Goal: Task Accomplishment & Management: Manage account settings

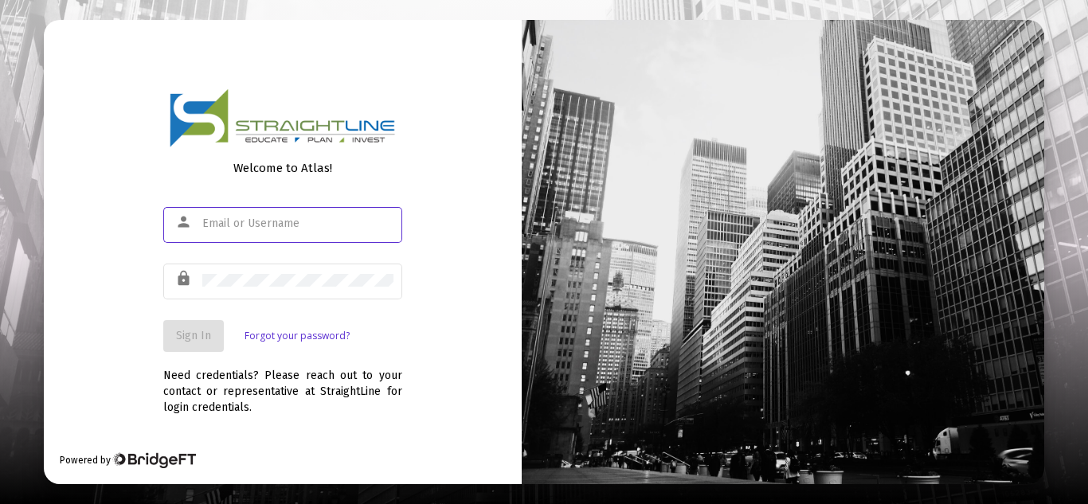
click at [261, 229] on input "text" at bounding box center [297, 223] width 191 height 13
type input "e"
click at [263, 338] on link "Forgot your password?" at bounding box center [296, 336] width 105 height 16
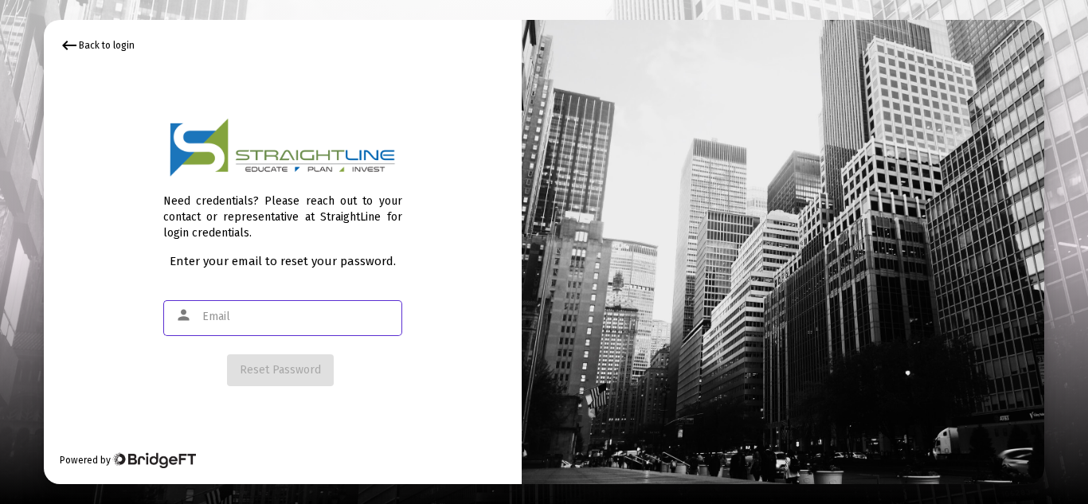
click at [228, 316] on input "text" at bounding box center [297, 317] width 191 height 13
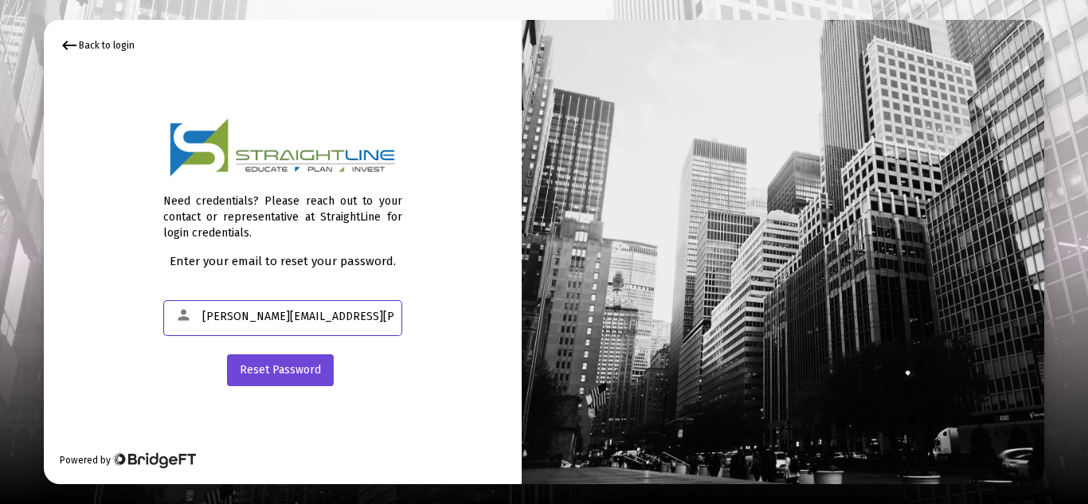
type input "[PERSON_NAME][EMAIL_ADDRESS][PERSON_NAME][DOMAIN_NAME]"
click at [303, 379] on button "Reset Password" at bounding box center [280, 370] width 107 height 32
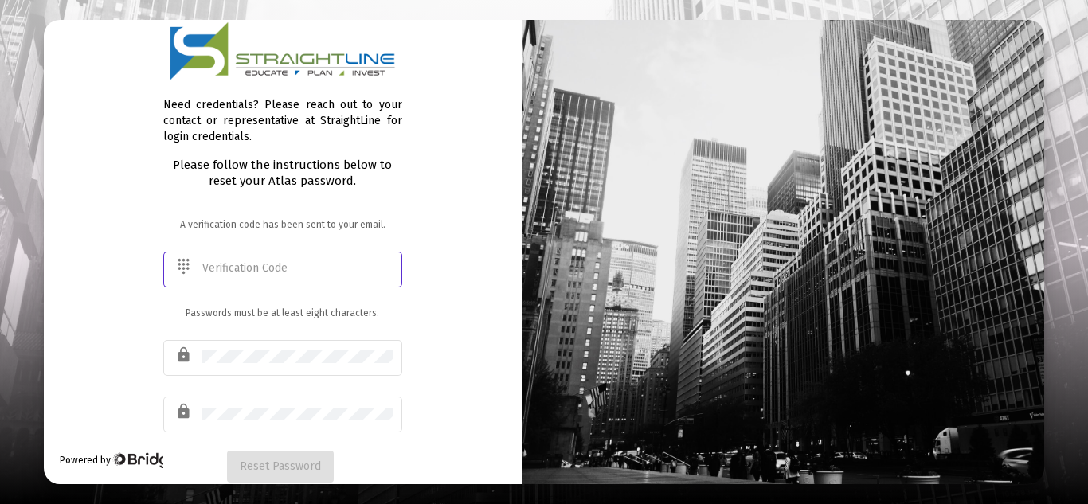
click at [268, 272] on input "text" at bounding box center [297, 268] width 191 height 13
type input "143843"
click at [298, 454] on button "Reset Password" at bounding box center [280, 467] width 107 height 32
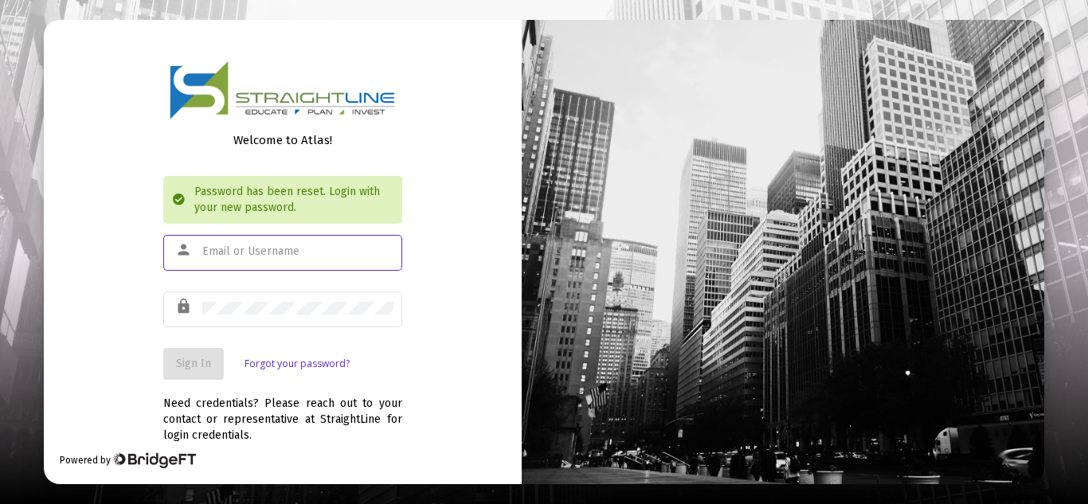
click at [277, 257] on input "text" at bounding box center [297, 251] width 191 height 13
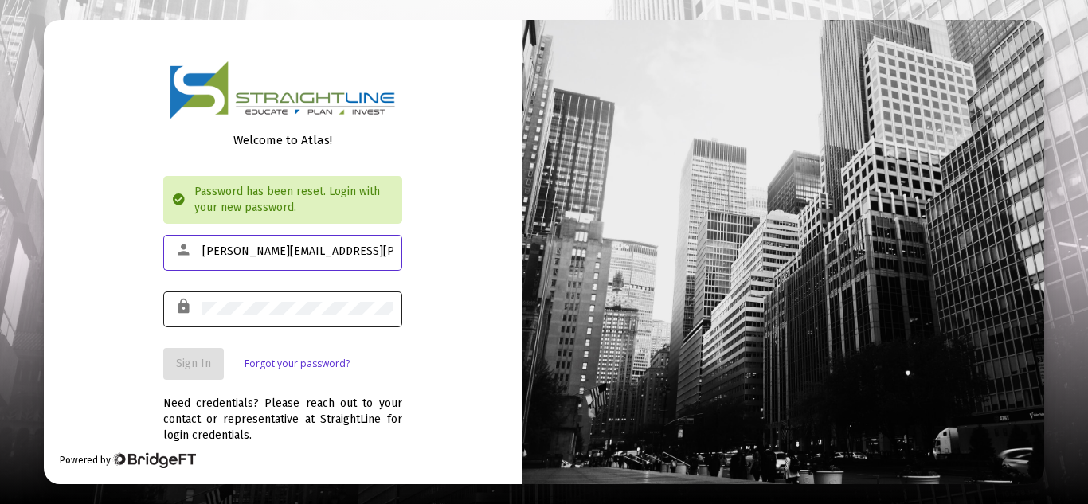
type input "[PERSON_NAME][EMAIL_ADDRESS][PERSON_NAME][DOMAIN_NAME]"
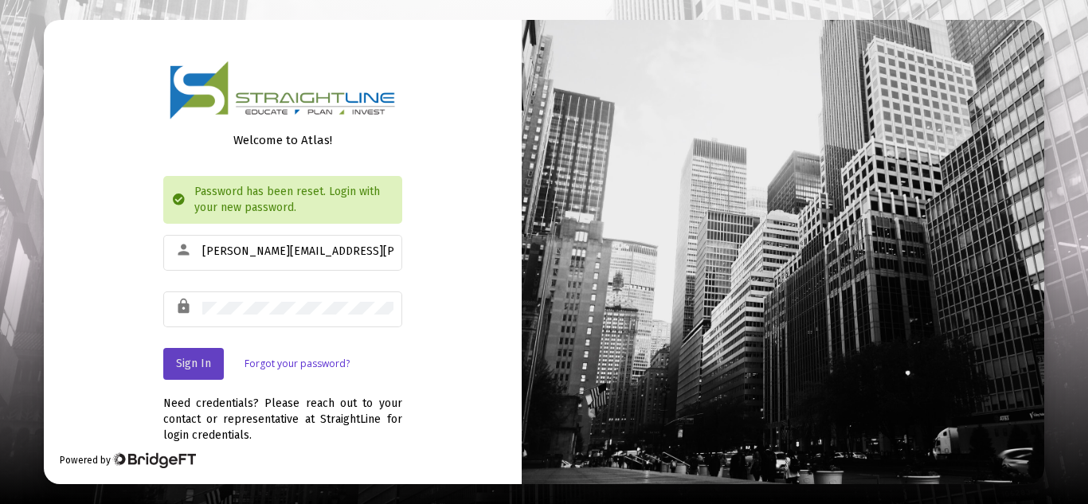
click at [200, 358] on span "Sign In" at bounding box center [193, 364] width 35 height 14
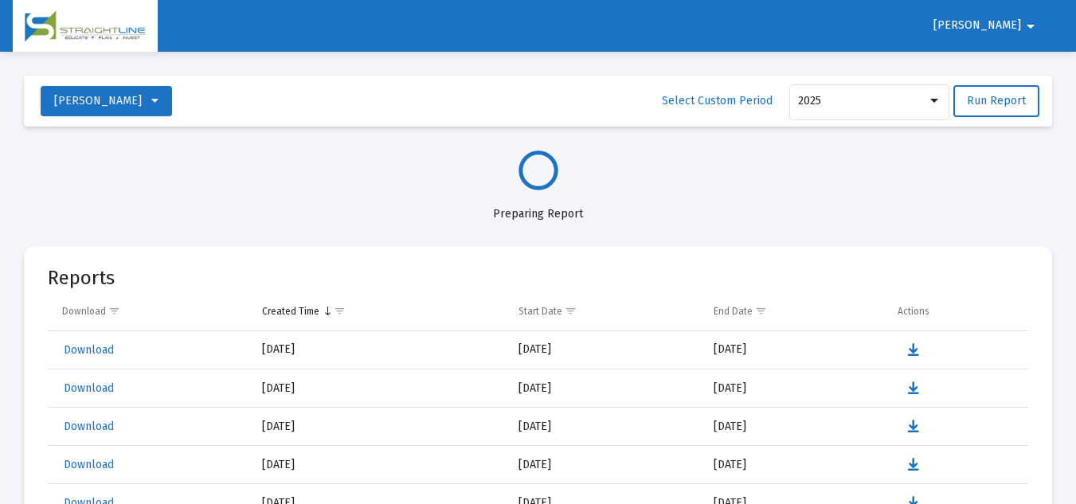
select select "View all"
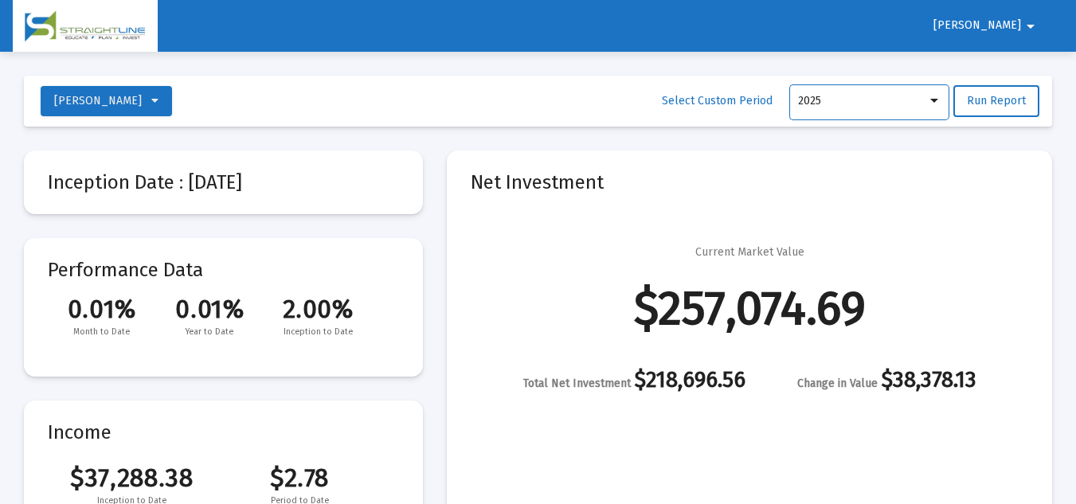
click at [921, 96] on div "2025" at bounding box center [862, 101] width 129 height 13
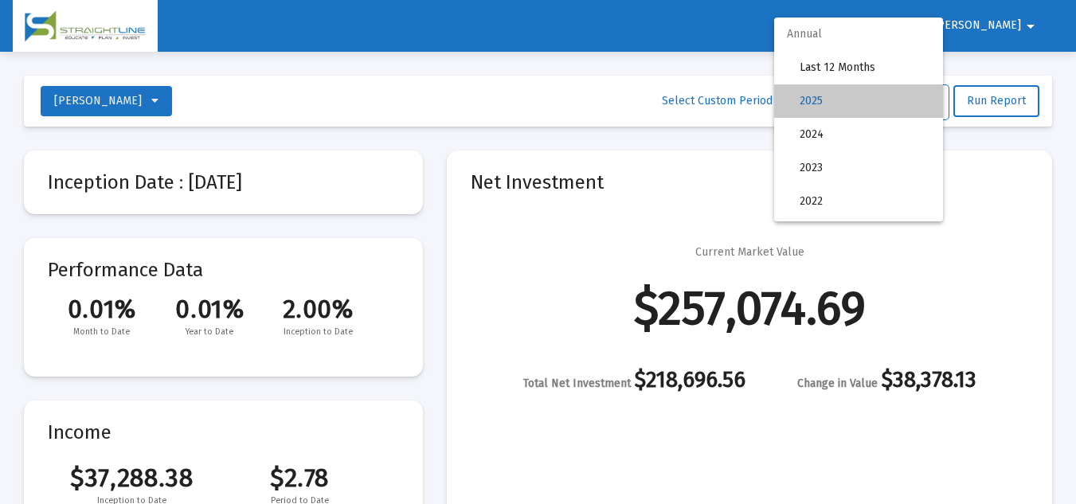
click at [921, 96] on mat-option "2025" at bounding box center [858, 100] width 169 height 33
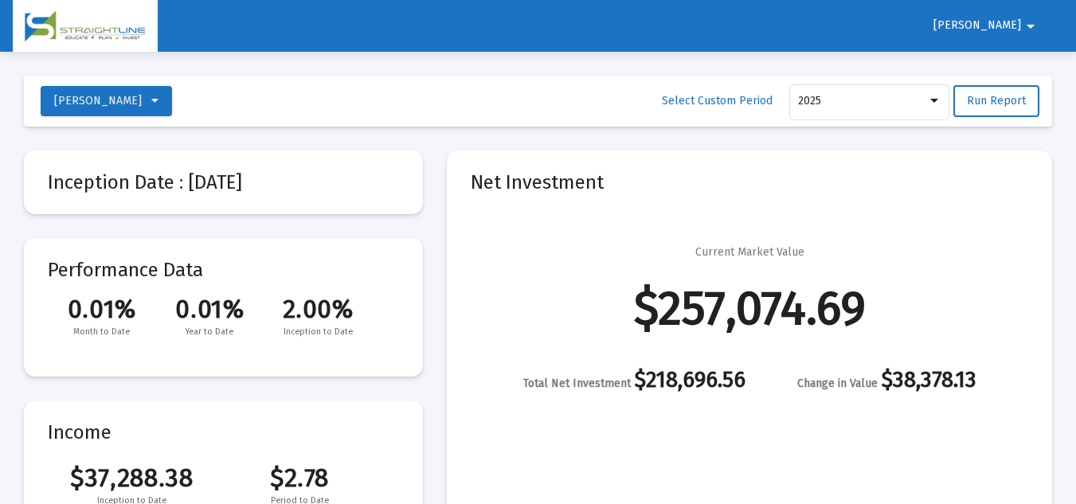
click at [1023, 23] on mat-icon "arrow_drop_down" at bounding box center [1030, 26] width 19 height 32
click at [221, 100] on div at bounding box center [538, 252] width 1076 height 504
click at [158, 102] on icon at bounding box center [154, 101] width 7 height 11
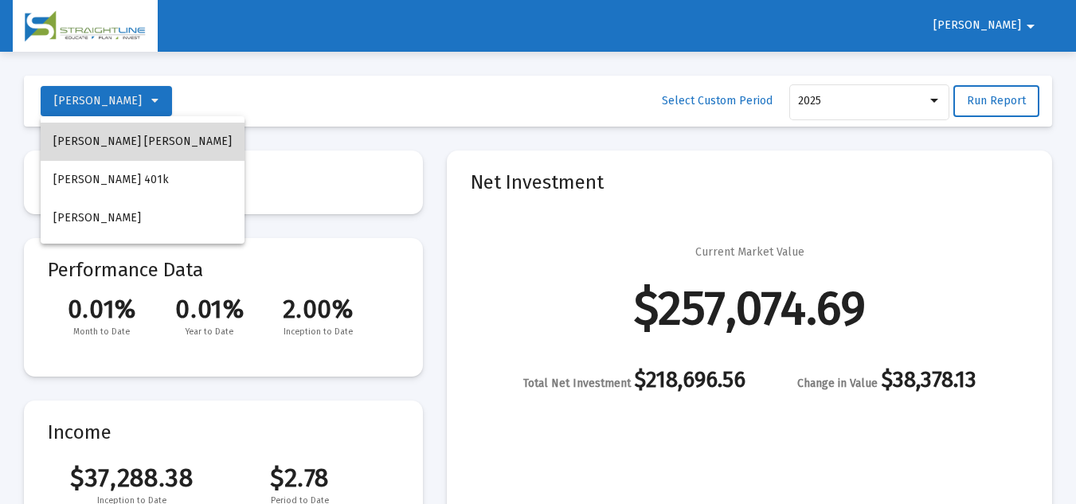
click at [166, 136] on button "[PERSON_NAME] [PERSON_NAME]" at bounding box center [143, 142] width 204 height 38
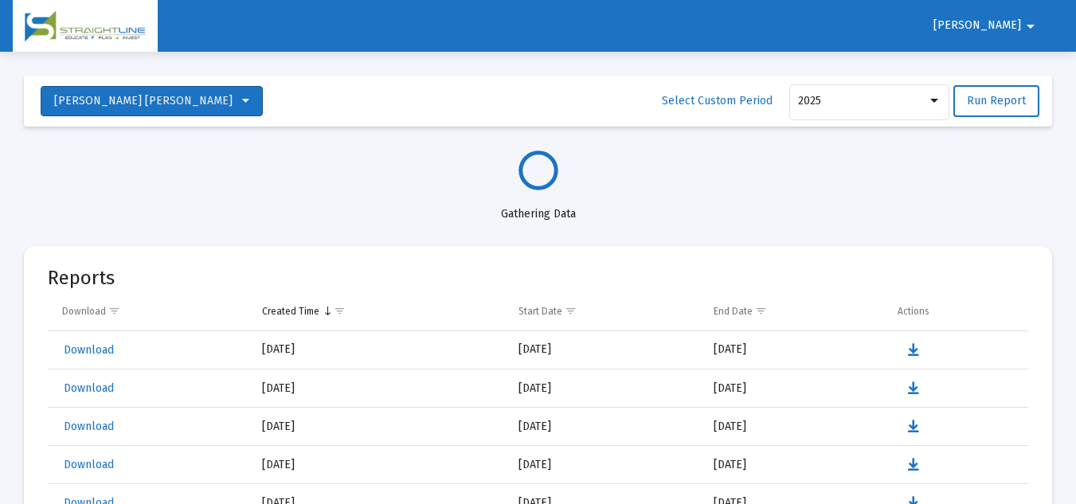
select select "View all"
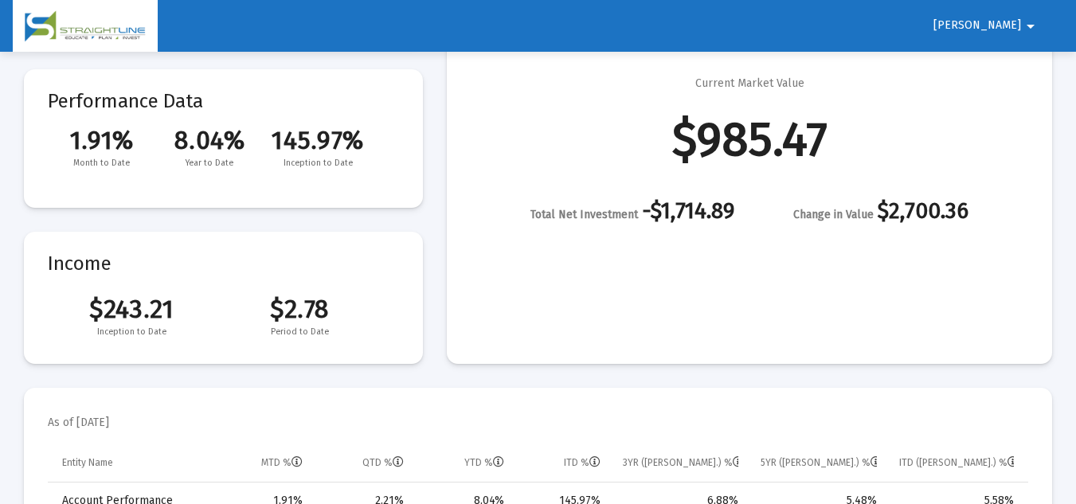
scroll to position [23, 0]
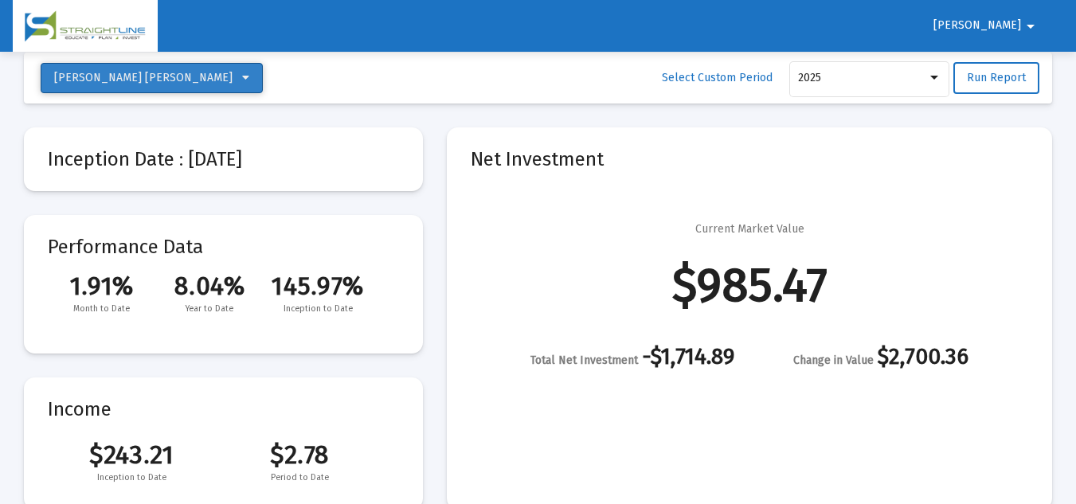
click at [242, 80] on icon at bounding box center [245, 77] width 7 height 11
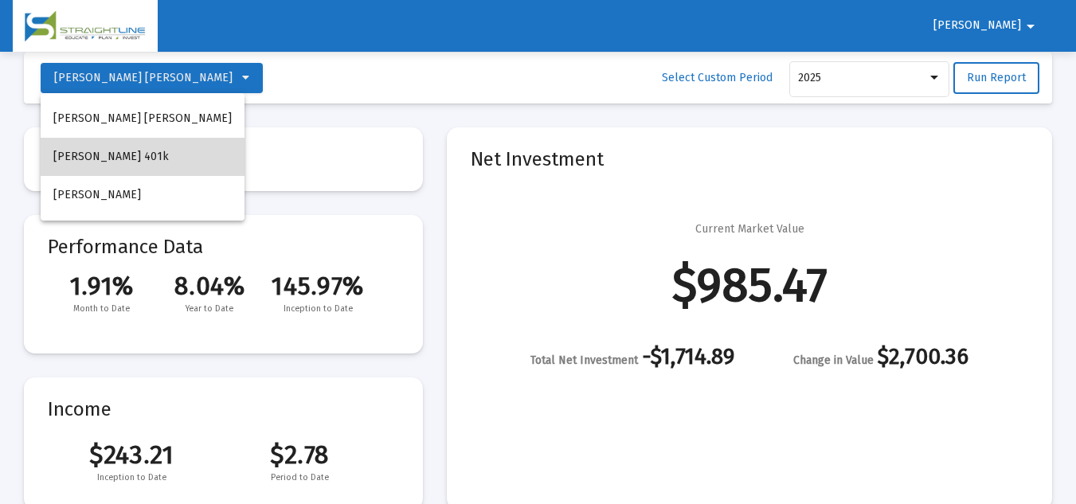
click at [162, 156] on button "[PERSON_NAME] 401k" at bounding box center [143, 157] width 204 height 38
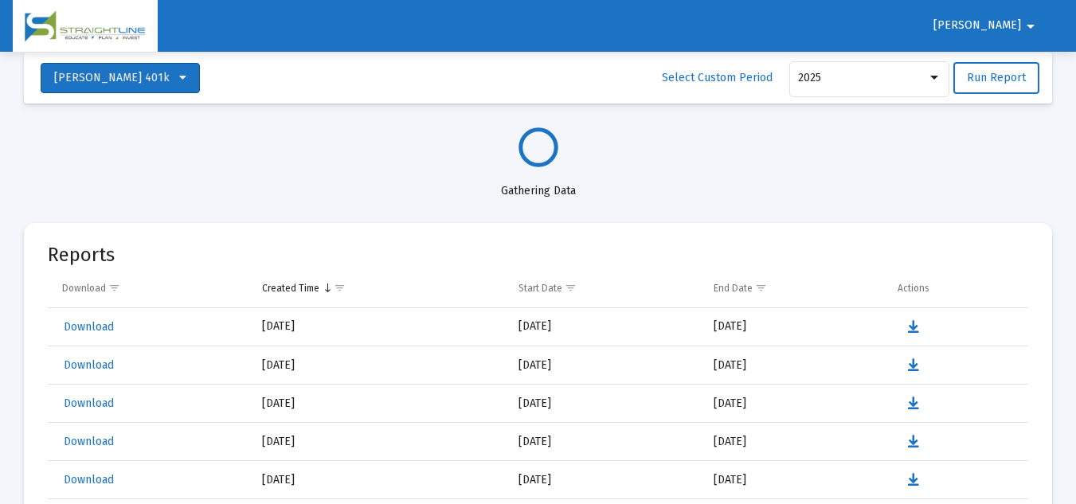
select select "View all"
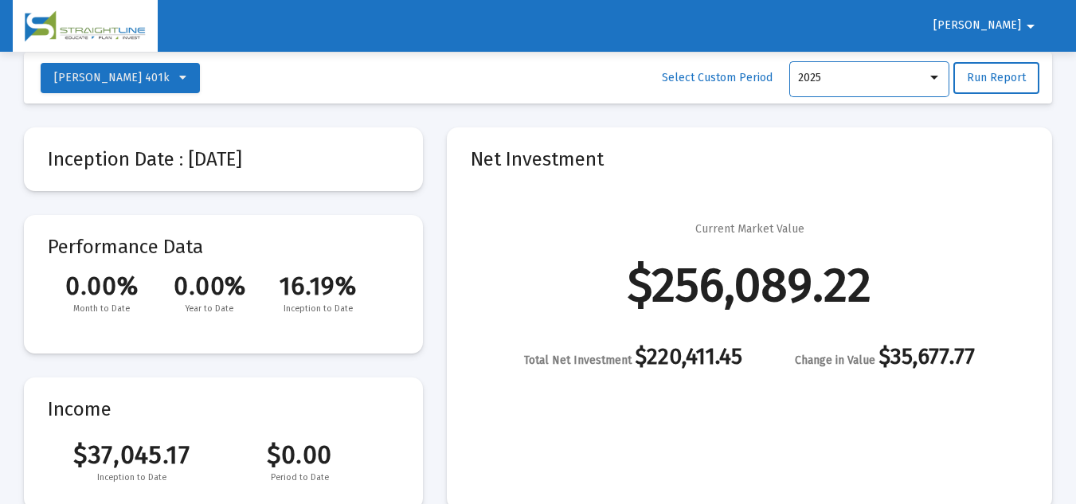
click at [938, 72] on div at bounding box center [934, 78] width 14 height 13
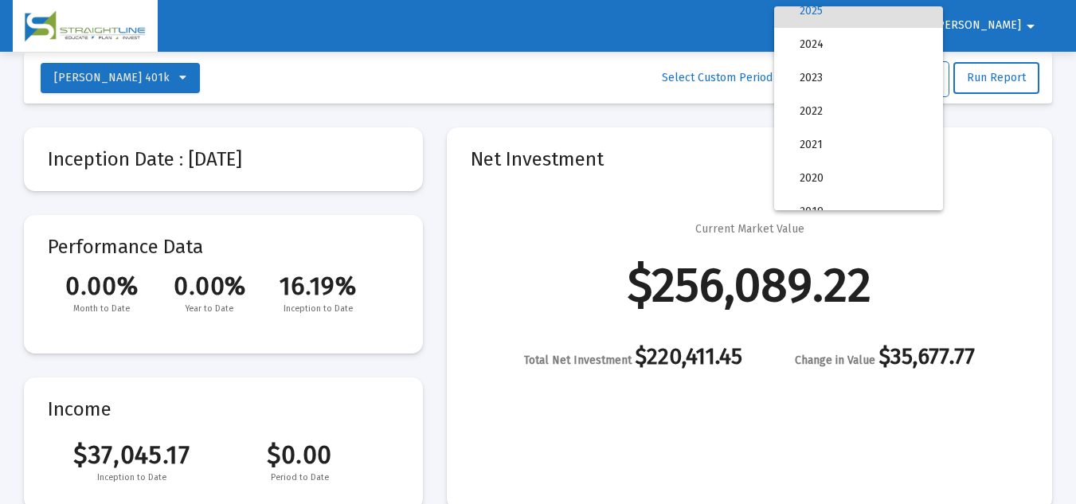
scroll to position [0, 0]
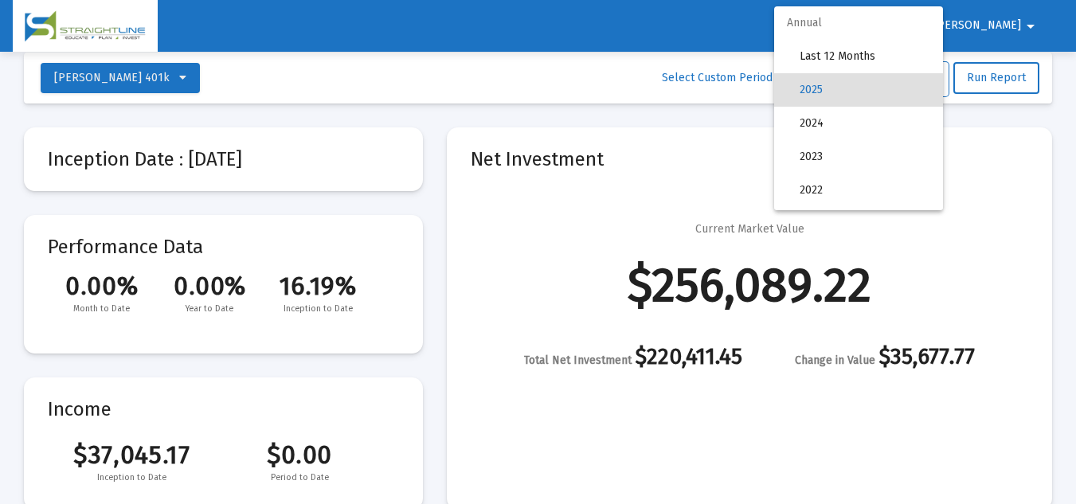
click at [875, 18] on span "Annual" at bounding box center [858, 22] width 169 height 33
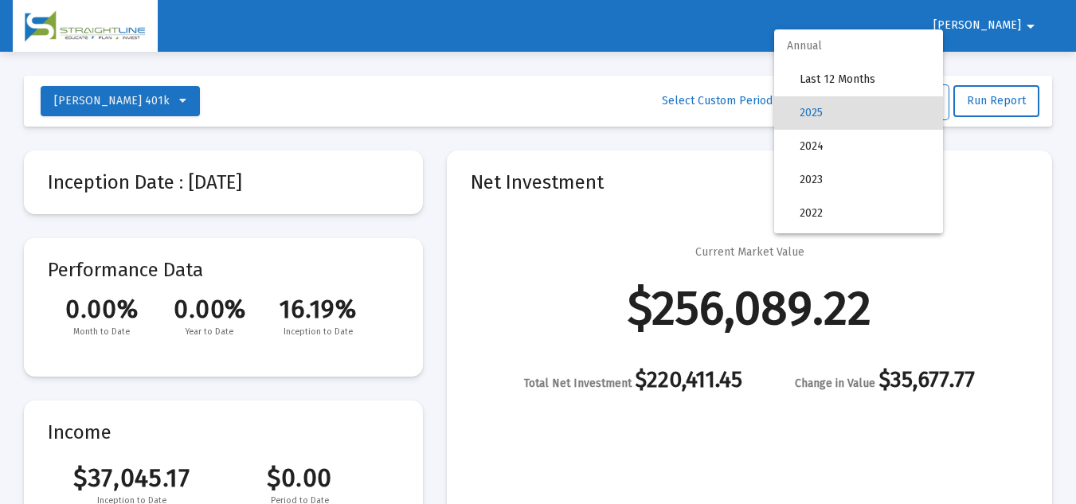
click at [1023, 28] on div at bounding box center [538, 252] width 1076 height 504
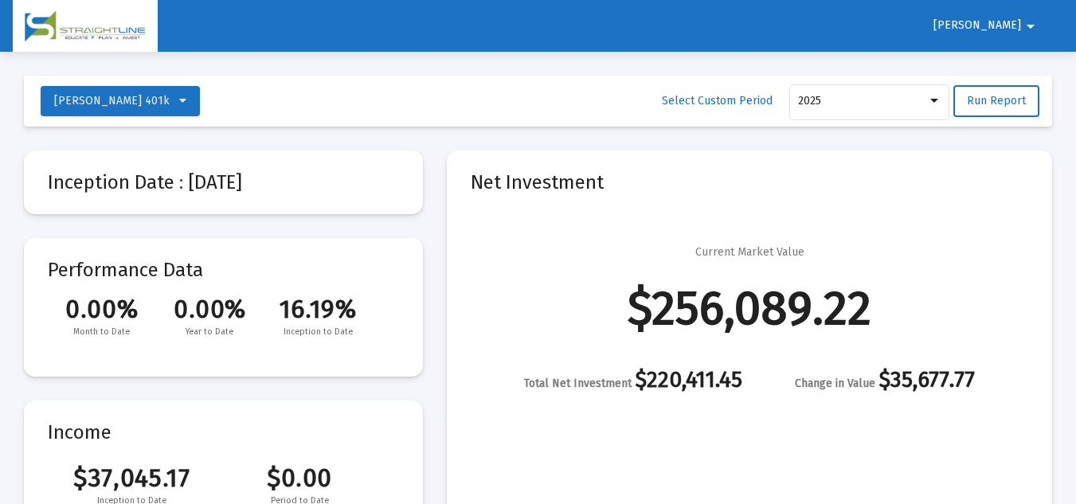
click at [1029, 28] on mat-icon "arrow_drop_down" at bounding box center [1030, 26] width 19 height 32
click at [1014, 57] on button "Logout" at bounding box center [1009, 68] width 89 height 38
